Goal: Communication & Community: Answer question/provide support

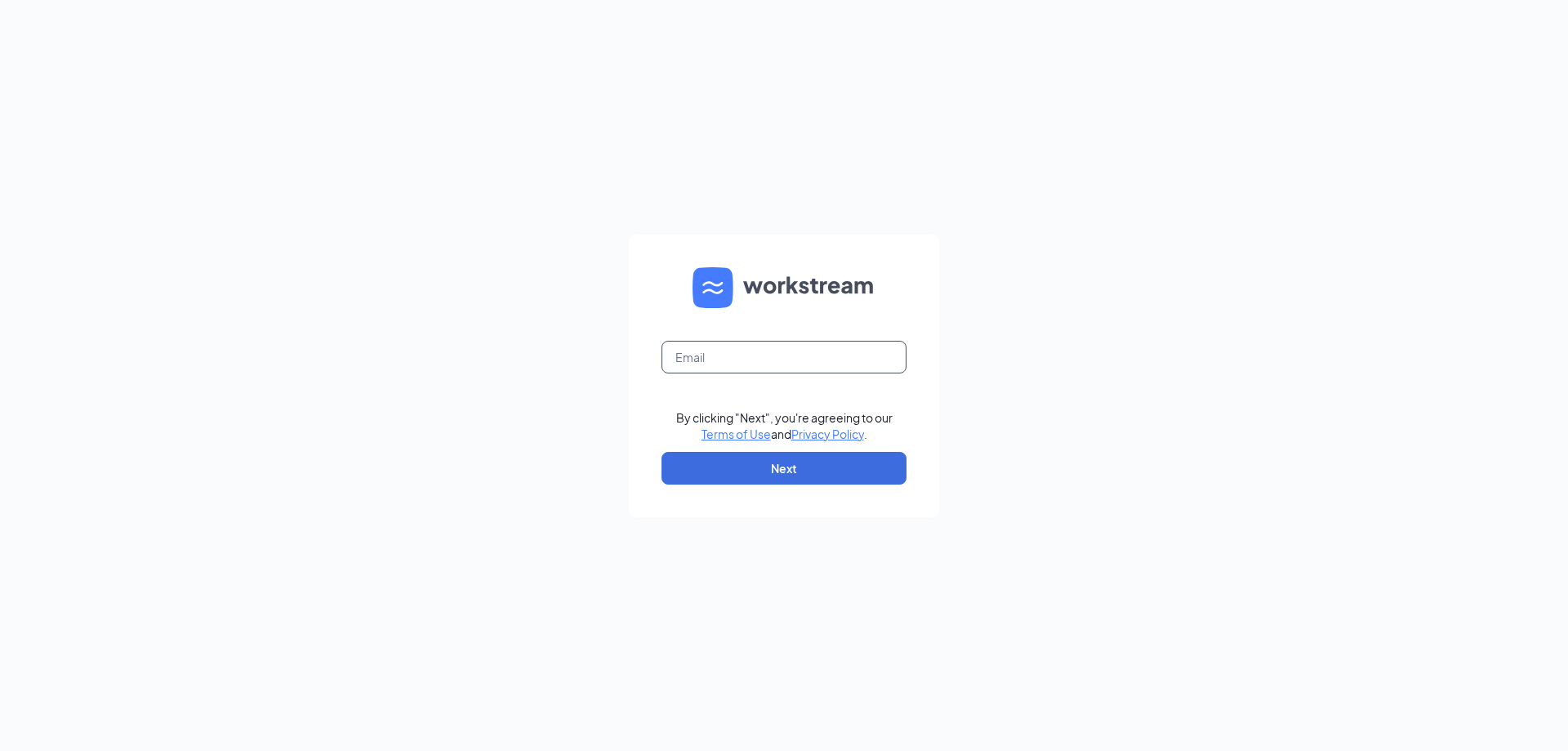
click at [674, 358] on input "text" at bounding box center [784, 357] width 245 height 33
type input "al0141@pjunited.com"
click at [722, 465] on button "Next" at bounding box center [784, 468] width 245 height 33
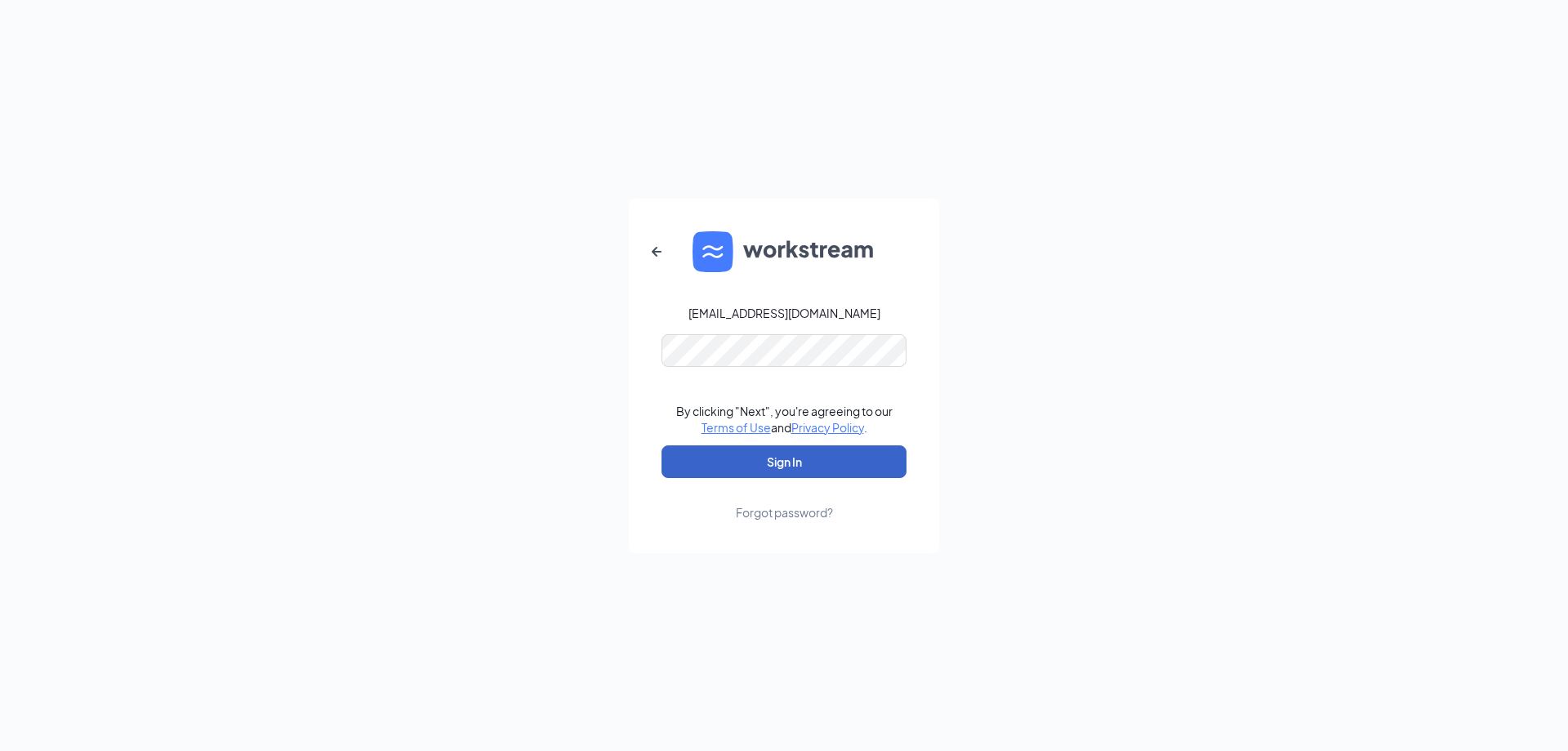
click at [700, 462] on button "Sign In" at bounding box center [784, 461] width 245 height 33
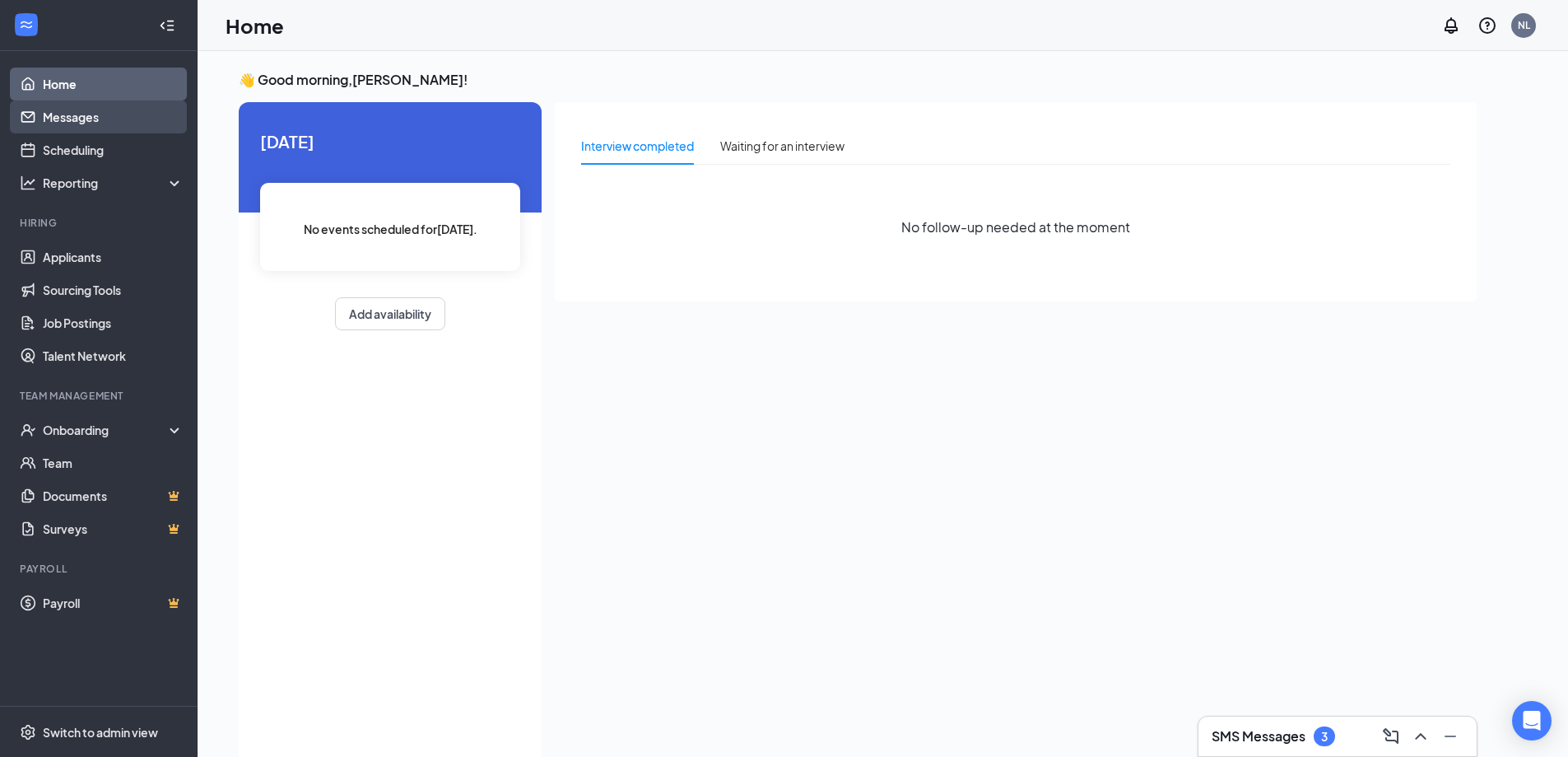
click at [92, 116] on link "Messages" at bounding box center [113, 117] width 141 height 33
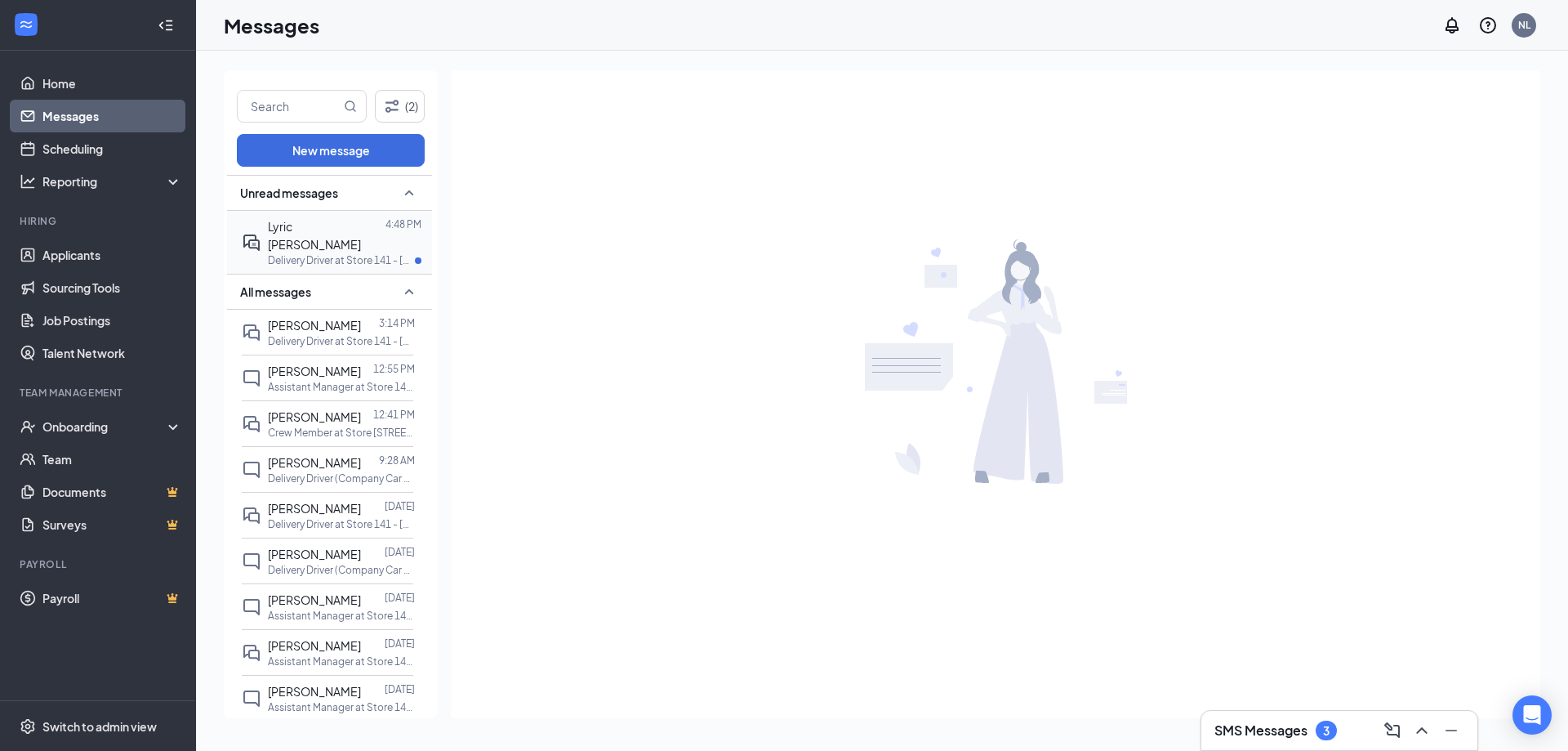
click at [343, 216] on div "Lyric Piedra 4:48 PM Delivery Driver at Store 141 - Northport" at bounding box center [327, 242] width 172 height 63
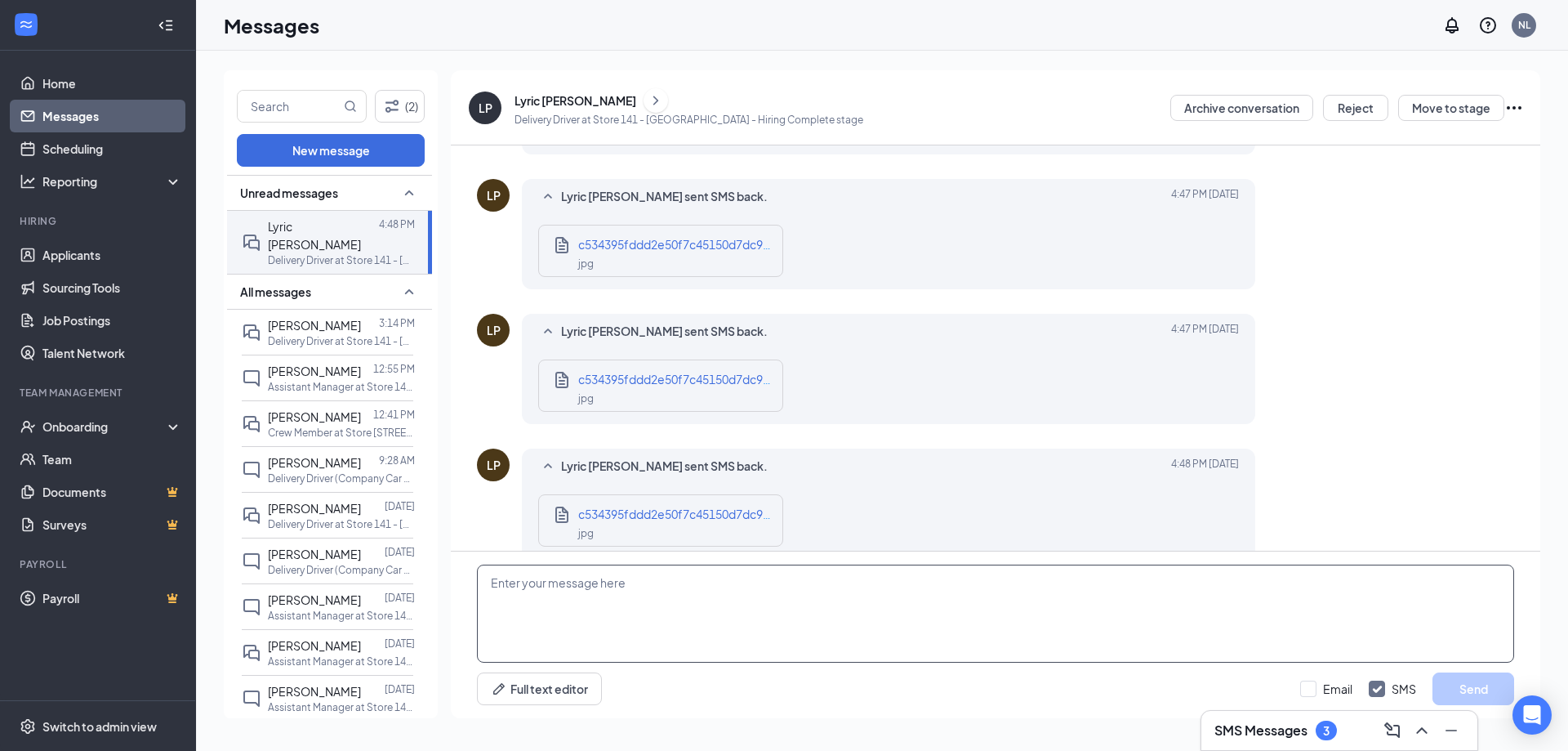
scroll to position [705, 0]
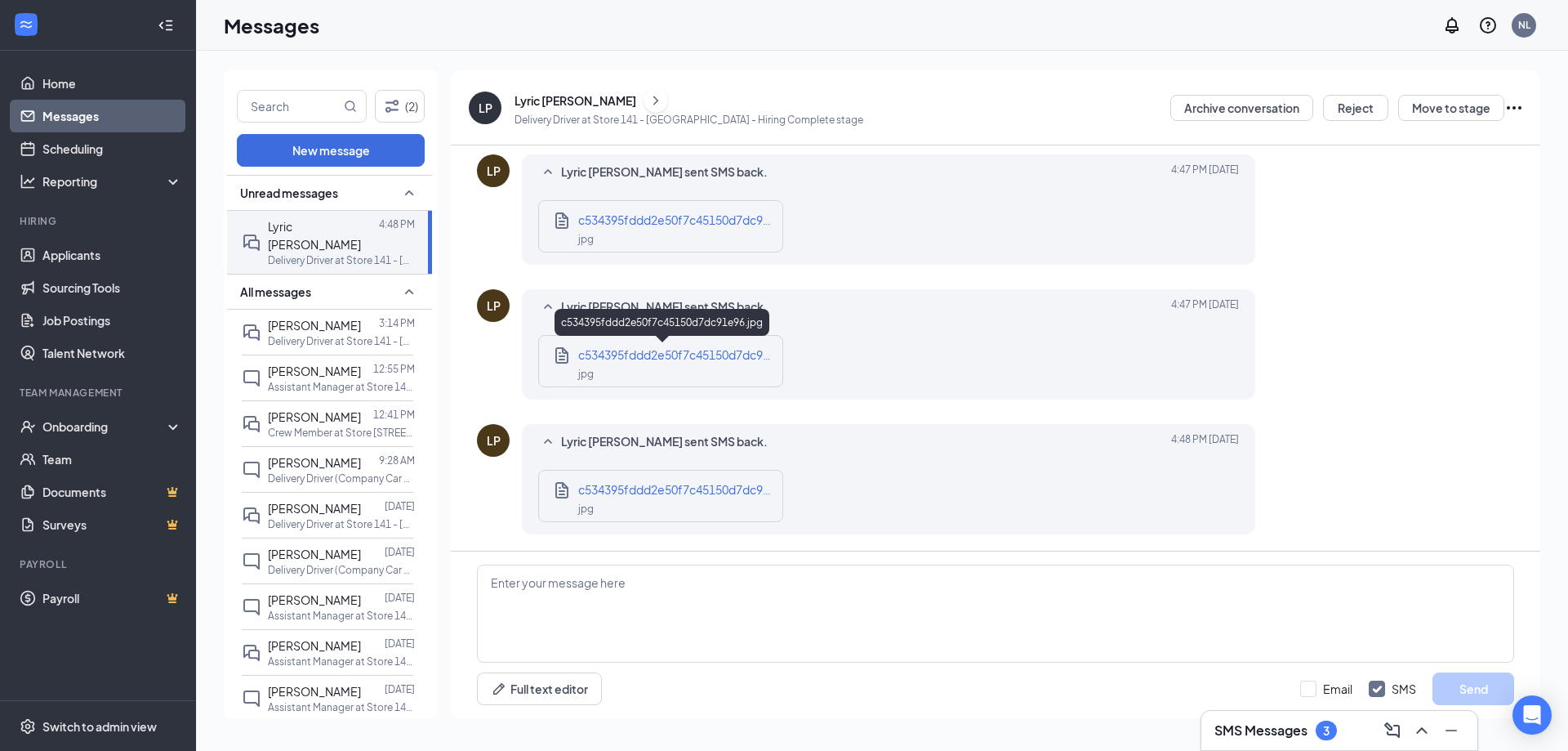
click at [693, 373] on div "jpg" at bounding box center [676, 373] width 196 height 19
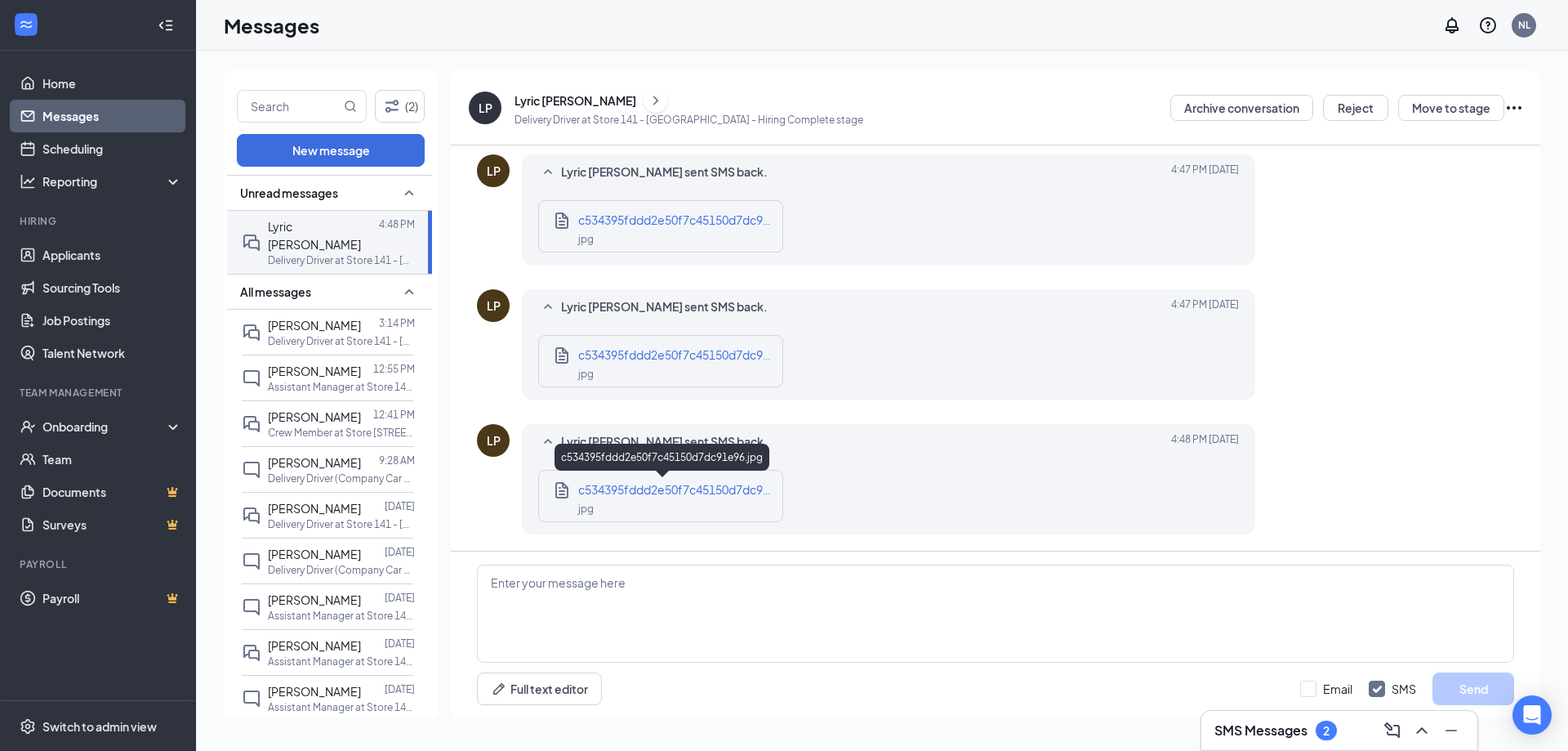
click at [586, 488] on span "c534395fddd2e50f7c45150d7dc91e96.jpg" at bounding box center [694, 489] width 232 height 15
click at [595, 345] on div "c534395fddd2e50f7c45150d7dc91e96.jpg jpg" at bounding box center [661, 361] width 245 height 53
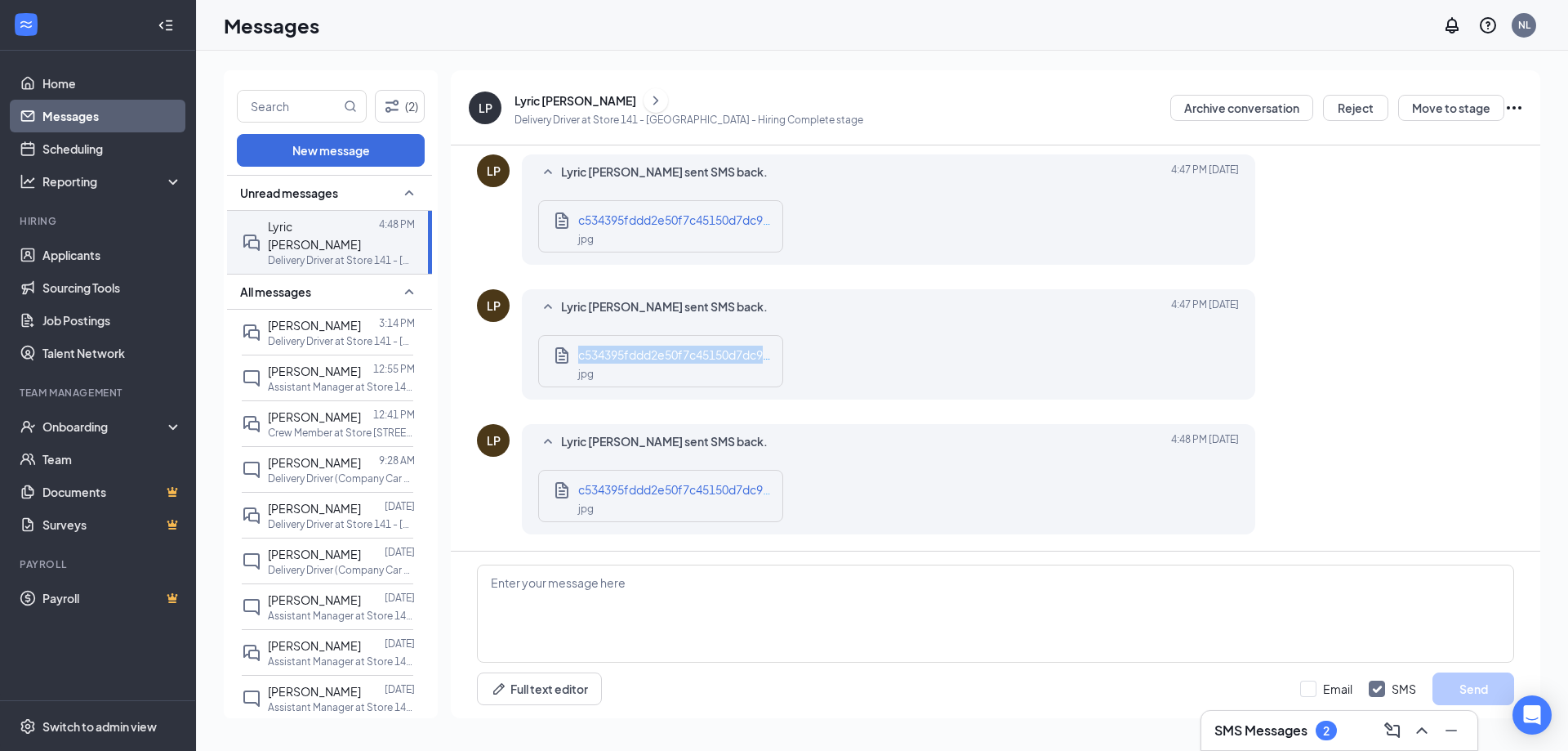
click at [594, 345] on div "c534395fddd2e50f7c45150d7dc91e96.jpg jpg" at bounding box center [661, 361] width 245 height 53
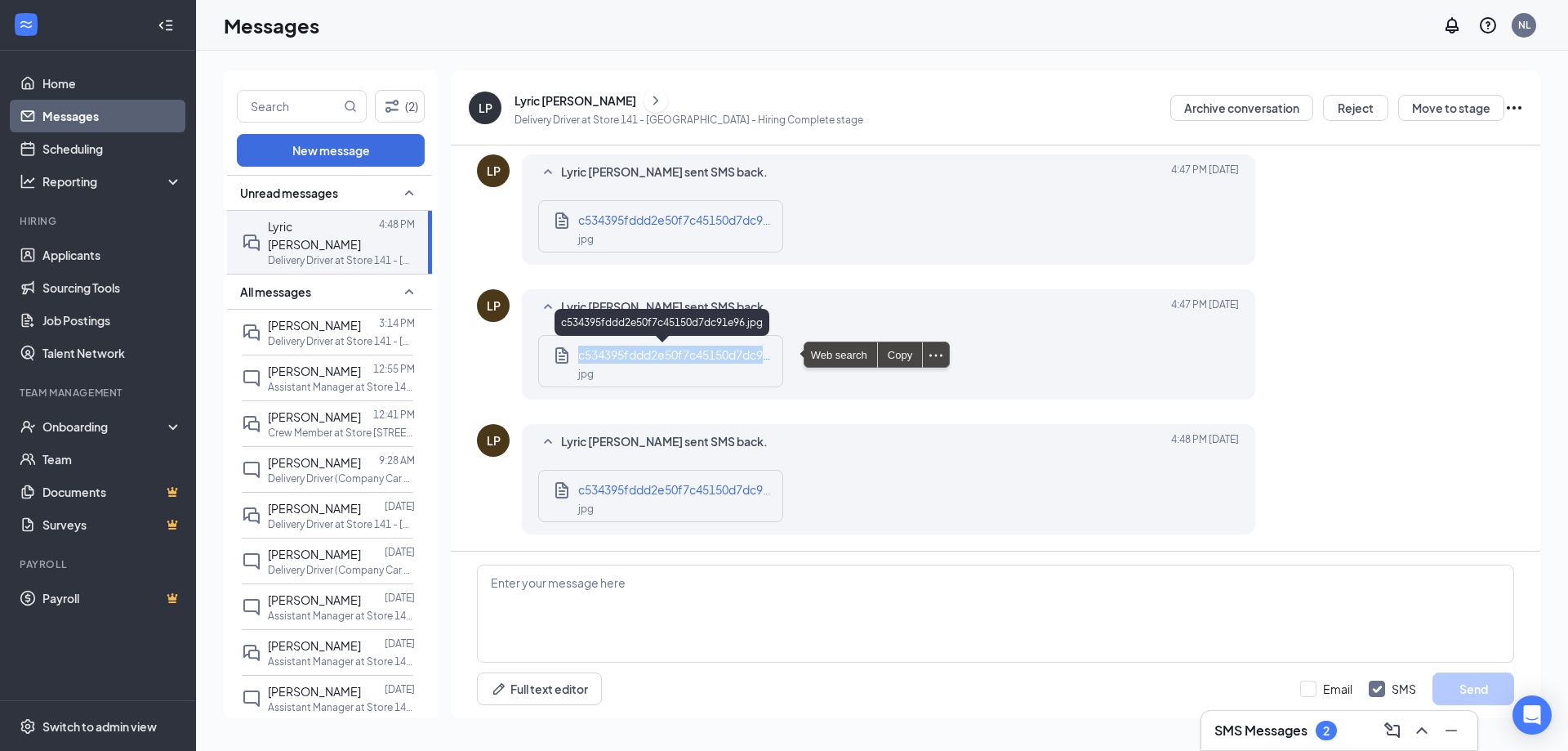
click at [613, 366] on div "jpg" at bounding box center [676, 373] width 196 height 19
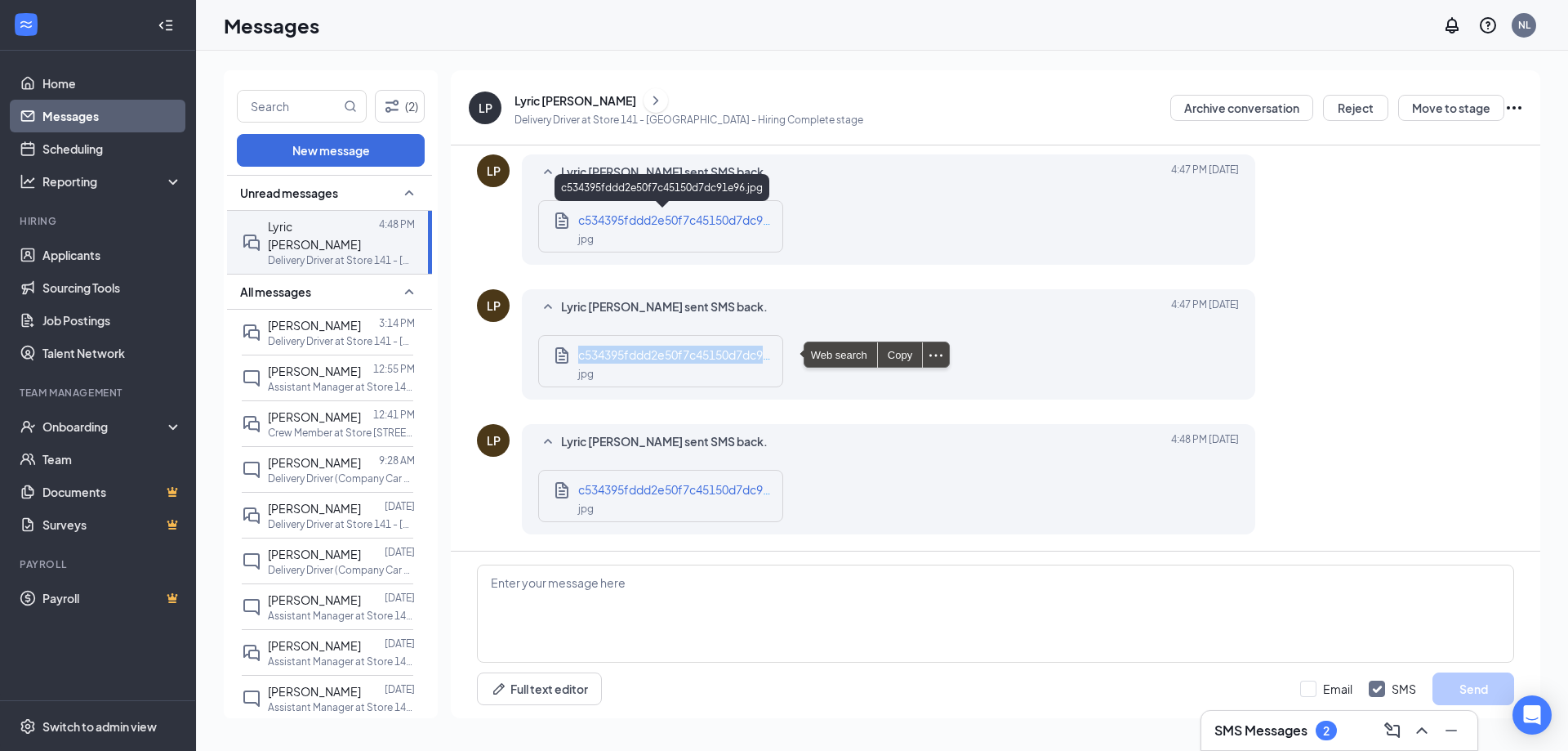
click at [616, 240] on div "jpg" at bounding box center [676, 238] width 196 height 19
drag, startPoint x: 373, startPoint y: 313, endPoint x: 361, endPoint y: 248, distance: 66.1
click at [373, 316] on div at bounding box center [370, 325] width 18 height 18
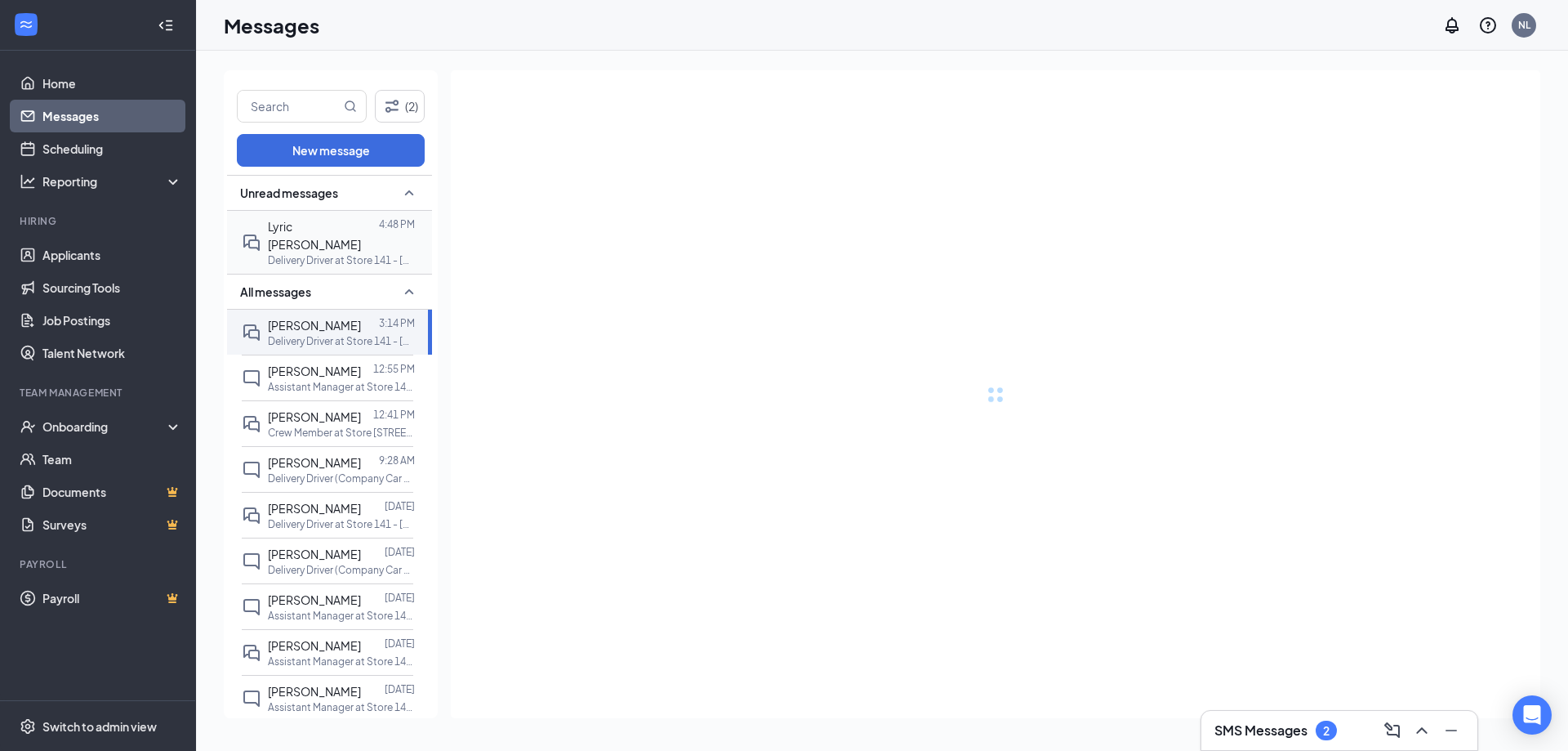
click at [361, 253] on p "Delivery Driver at Store 141 - Northport" at bounding box center [341, 260] width 147 height 14
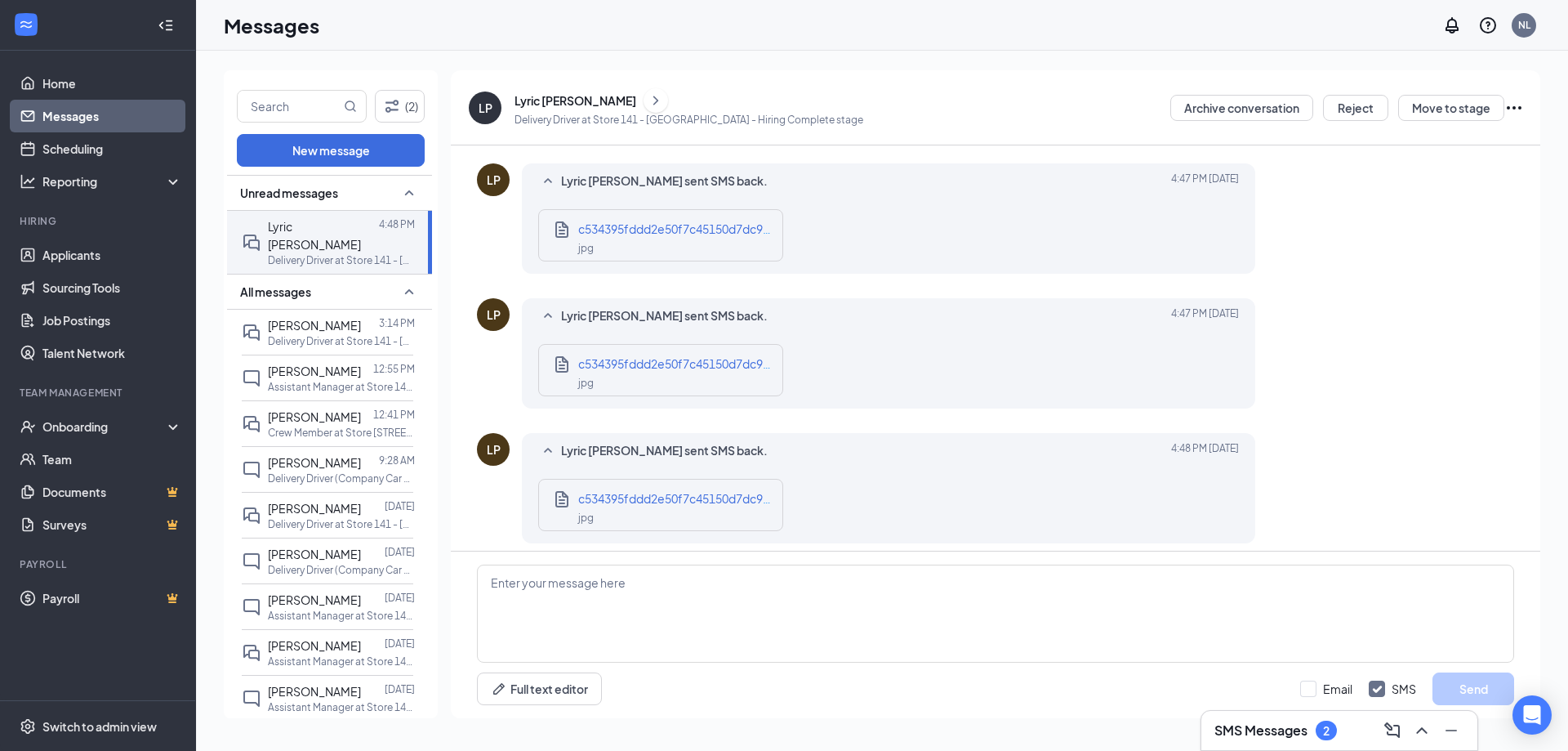
scroll to position [705, 0]
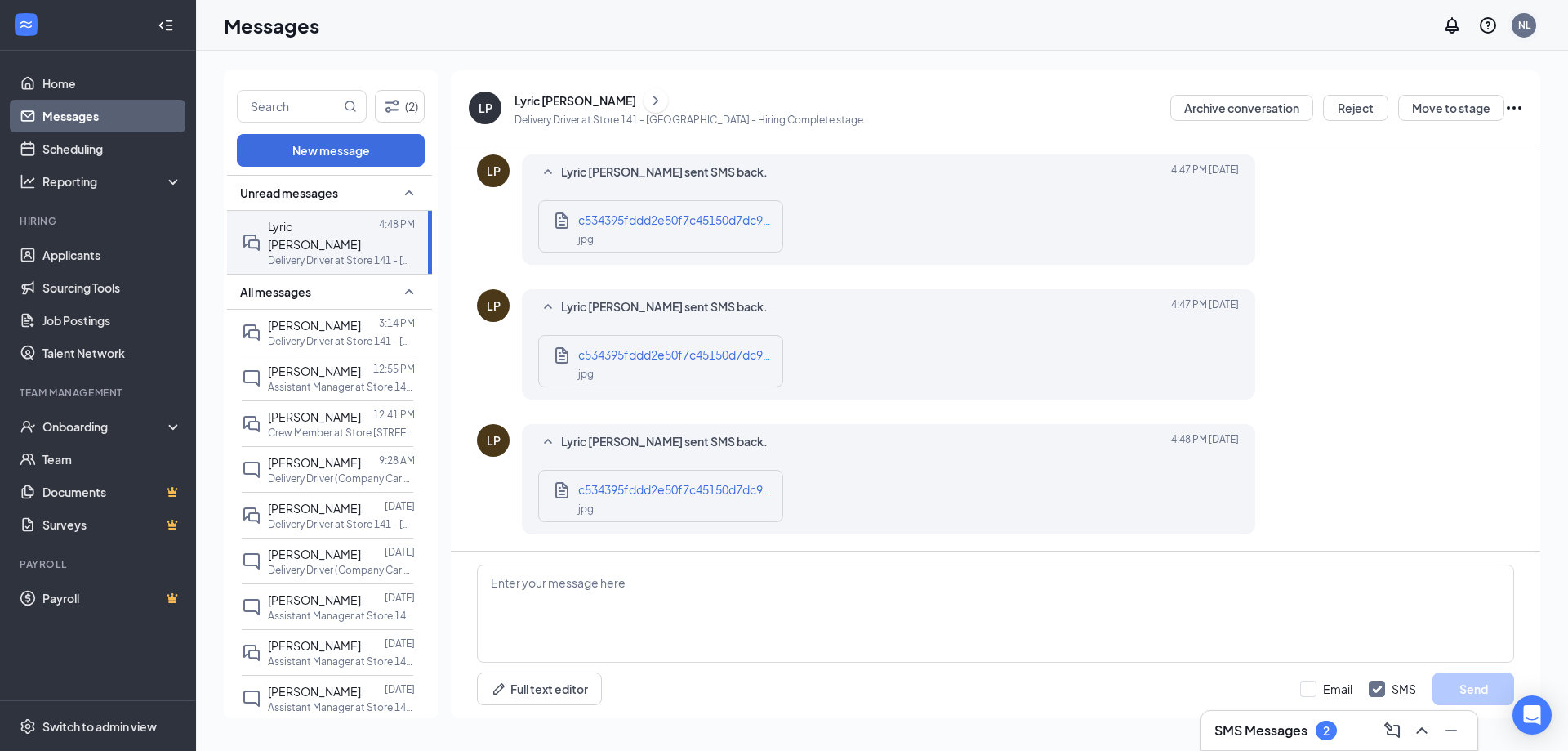
click at [1531, 20] on div "NL" at bounding box center [1523, 25] width 24 height 24
click at [1362, 271] on div "Log out" at bounding box center [1442, 267] width 177 height 17
